Goal: Find contact information: Find contact information

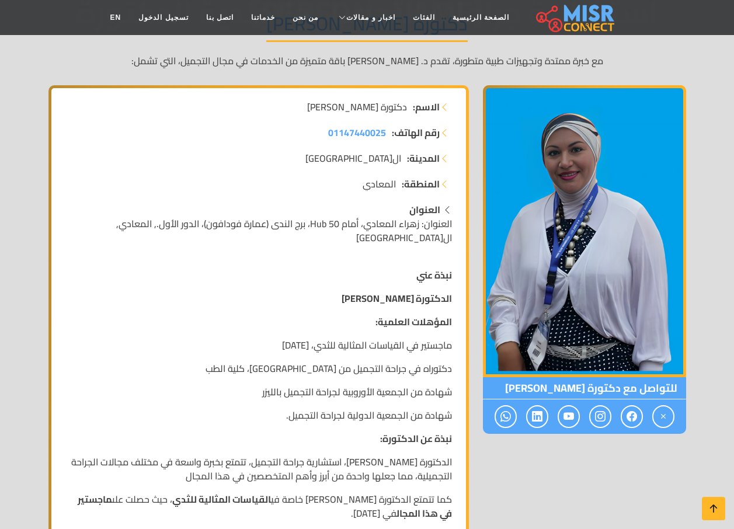
scroll to position [75, 0]
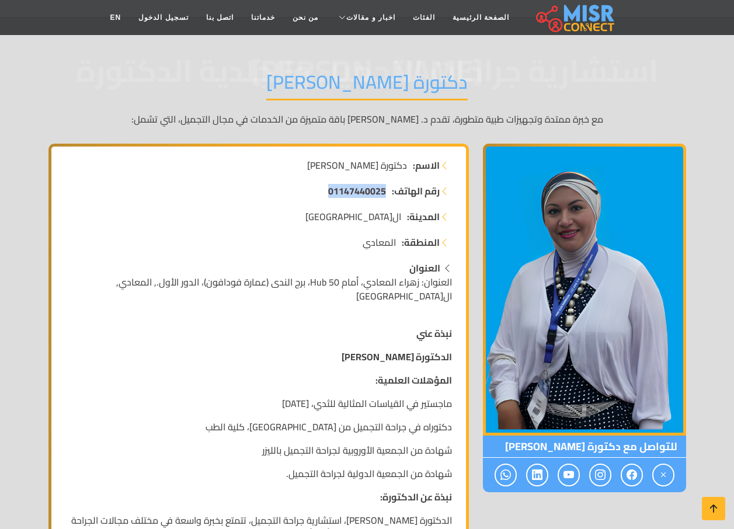
drag, startPoint x: 319, startPoint y: 188, endPoint x: 384, endPoint y: 195, distance: 65.2
click at [384, 195] on li "رقم الهاتف: 01147440025" at bounding box center [258, 191] width 387 height 14
copy span "01147440025"
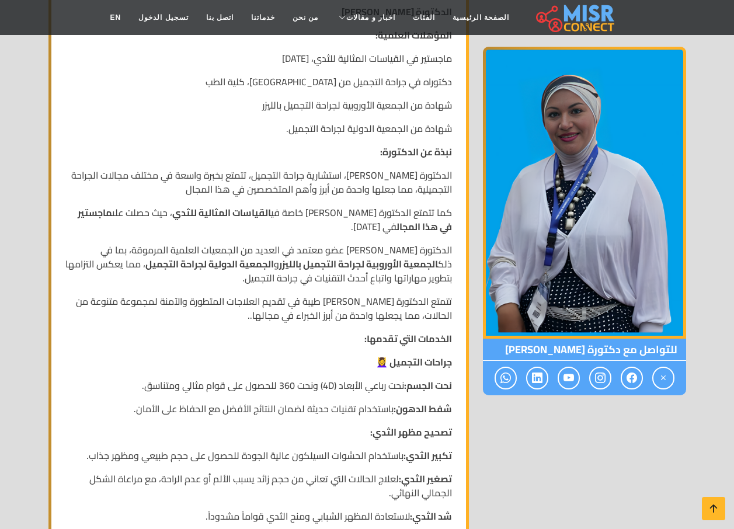
scroll to position [467, 0]
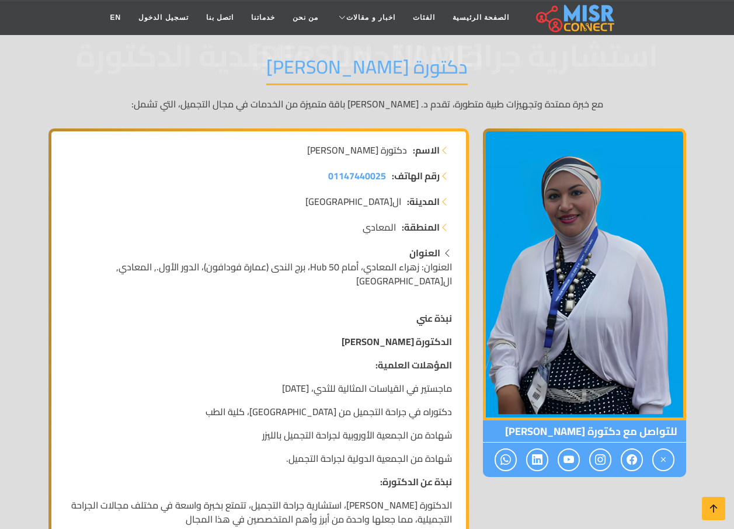
scroll to position [75, 0]
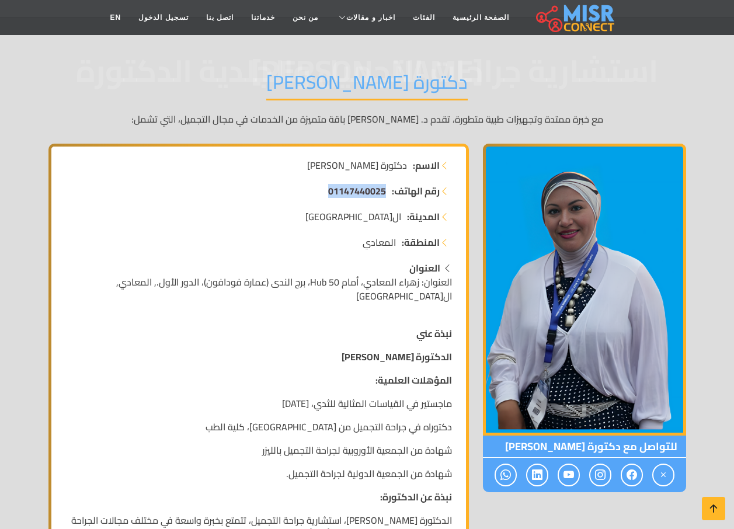
drag, startPoint x: 321, startPoint y: 194, endPoint x: 384, endPoint y: 194, distance: 62.5
click at [384, 194] on li "رقم الهاتف: 01147440025" at bounding box center [258, 191] width 387 height 14
copy span "01147440025"
click at [184, 207] on ul "رقم الهاتف: 01147440025 المدينة: [GEOGRAPHIC_DATA] المنطقة: [GEOGRAPHIC_DATA]" at bounding box center [258, 216] width 387 height 65
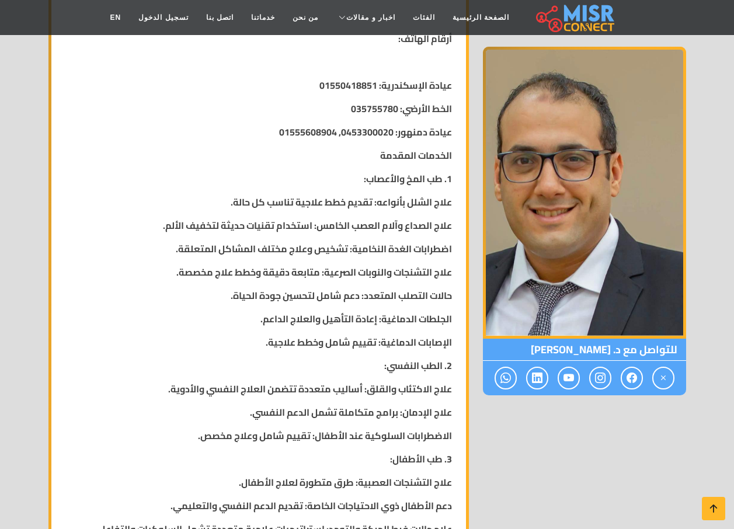
scroll to position [993, 0]
